Goal: Task Accomplishment & Management: Manage account settings

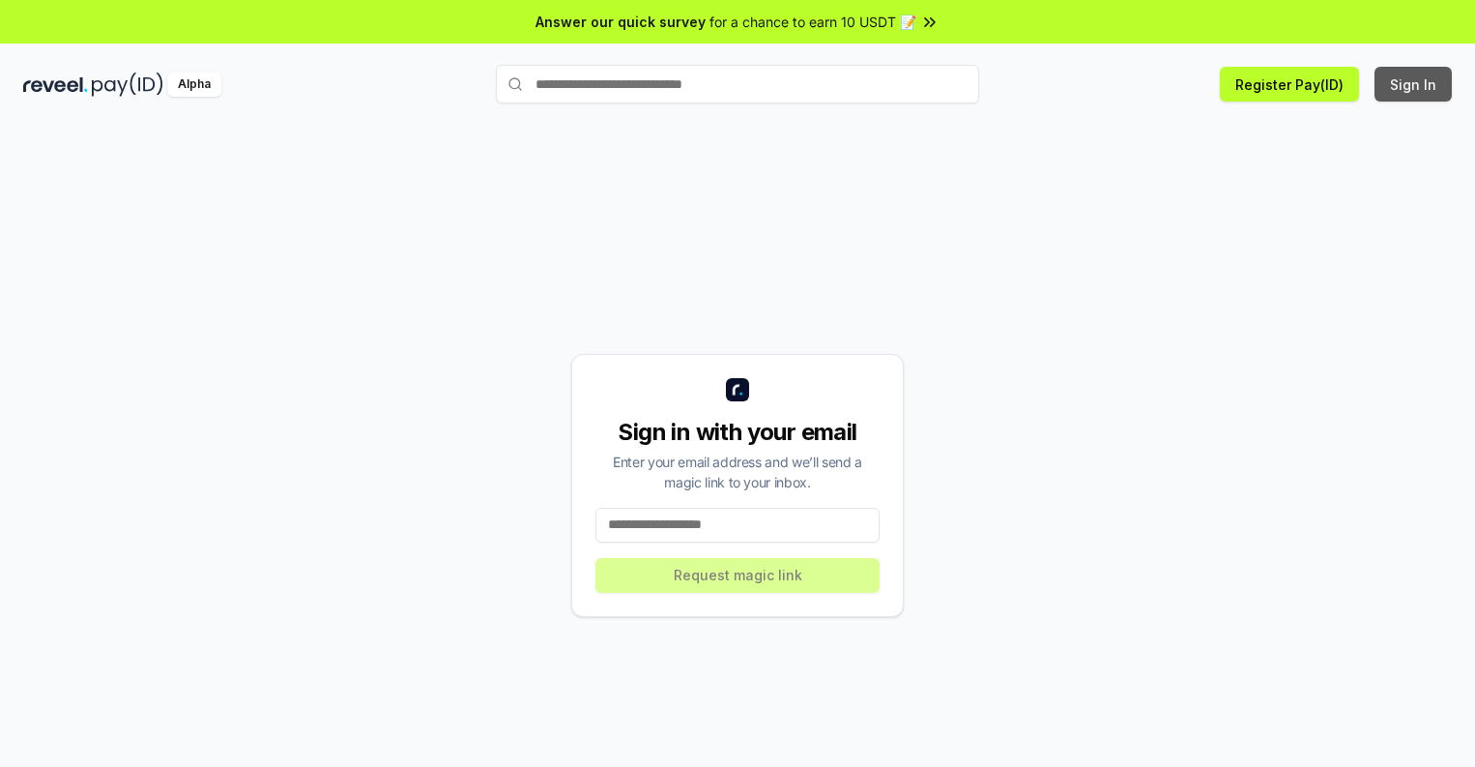
click at [1414, 84] on button "Sign In" at bounding box center [1413, 84] width 77 height 35
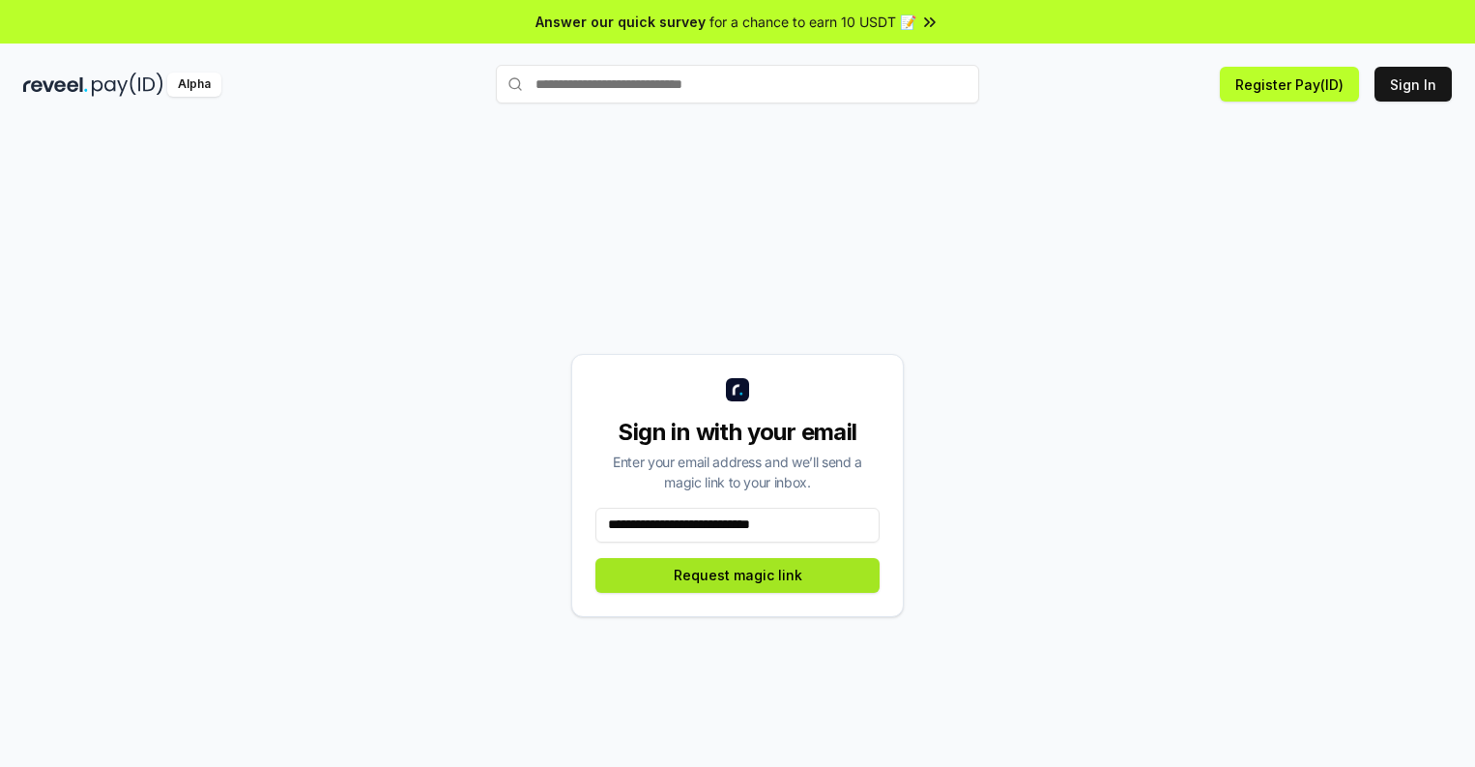
type input "**********"
click at [738, 574] on button "Request magic link" at bounding box center [737, 575] width 284 height 35
